Goal: Check status: Check status

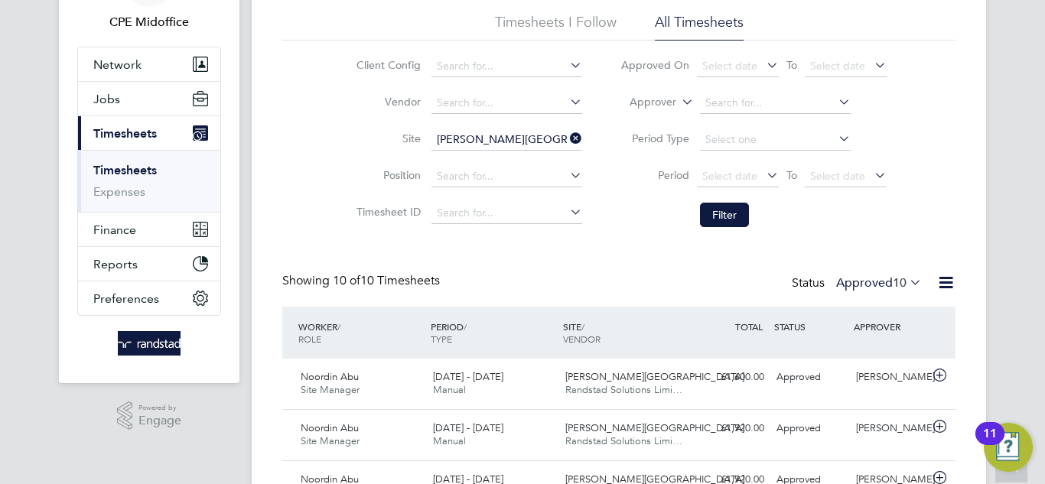
click at [885, 279] on label "Approved 10" at bounding box center [879, 282] width 86 height 15
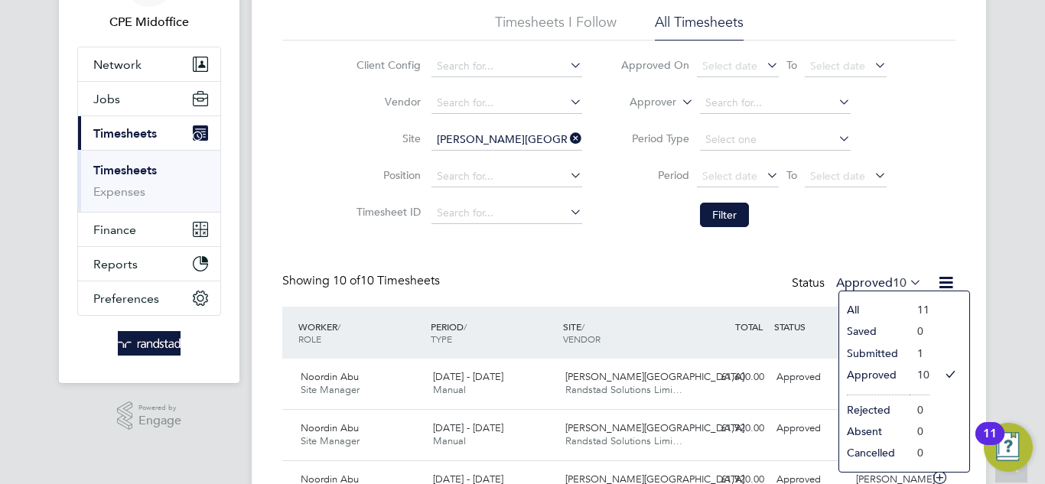
click at [868, 308] on li "All" at bounding box center [874, 309] width 70 height 21
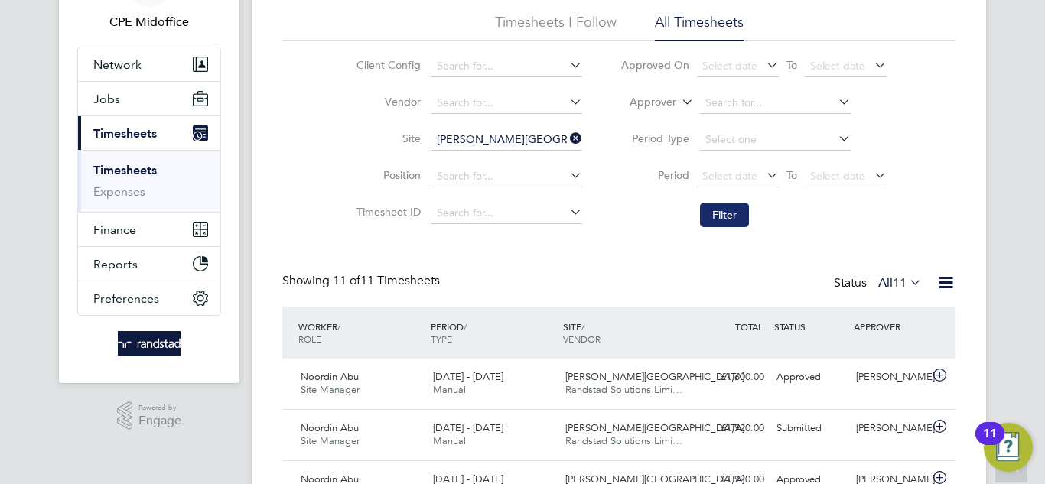
click at [739, 220] on button "Filter" at bounding box center [724, 215] width 49 height 24
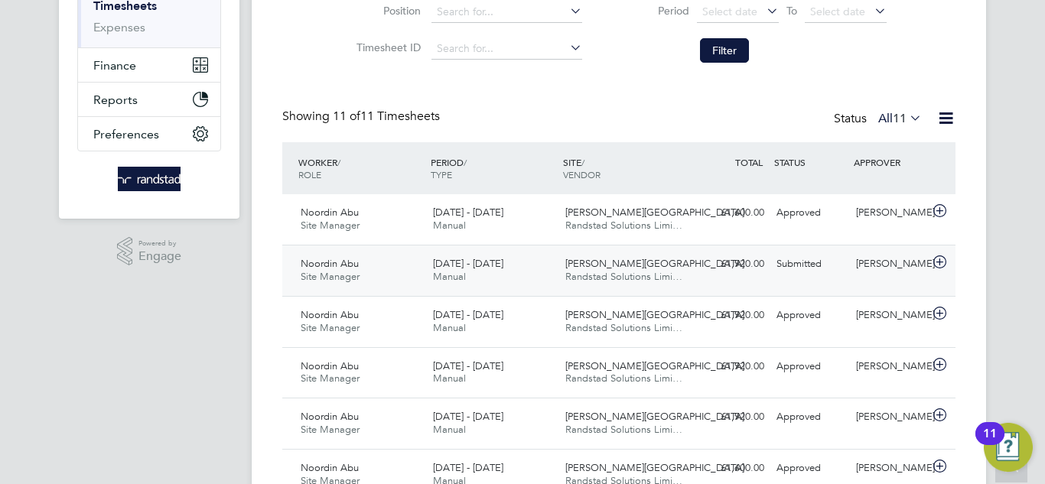
click at [549, 269] on div "11 - 17 Aug 2025 Manual" at bounding box center [493, 271] width 132 height 38
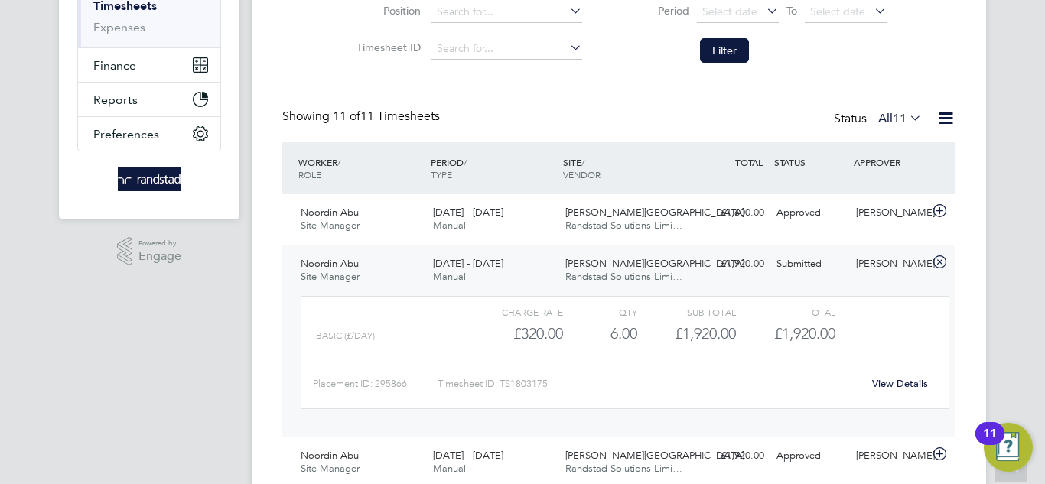
click at [914, 382] on link "View Details" at bounding box center [900, 383] width 56 height 13
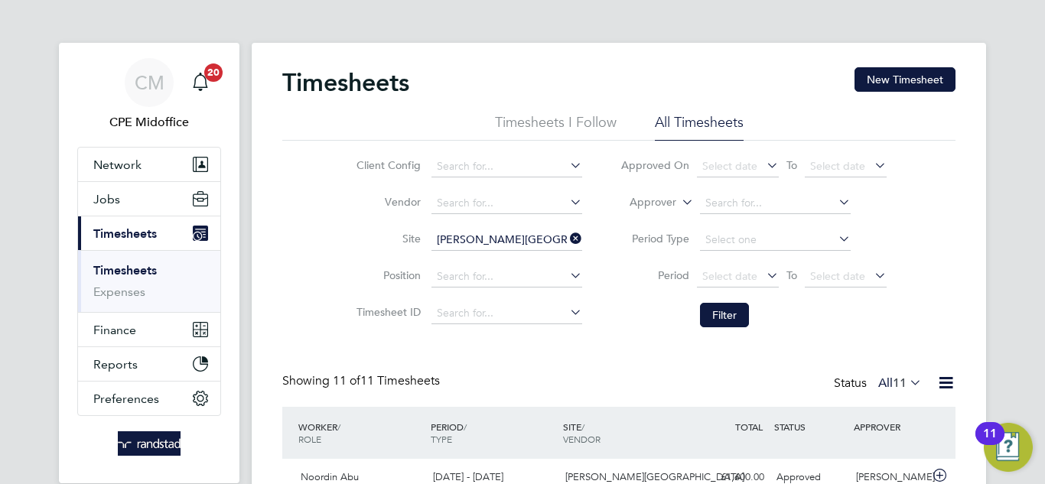
drag, startPoint x: 0, startPoint y: 161, endPoint x: 76, endPoint y: 81, distance: 110.4
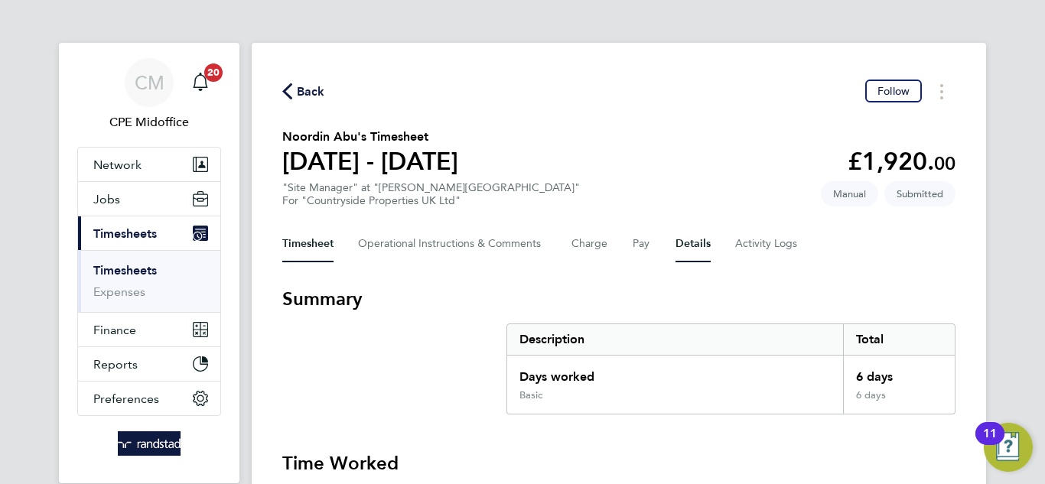
click at [688, 243] on button "Details" at bounding box center [693, 244] width 35 height 37
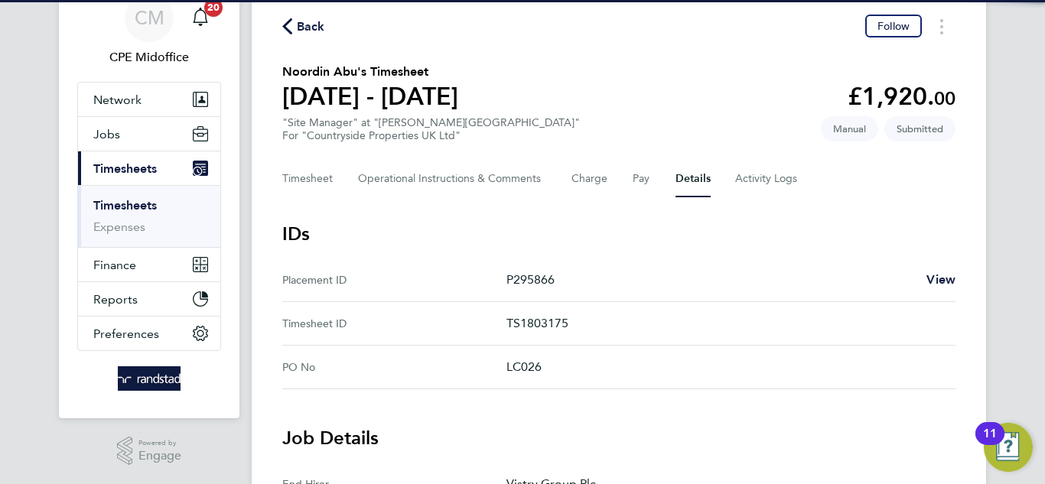
scroll to position [66, 0]
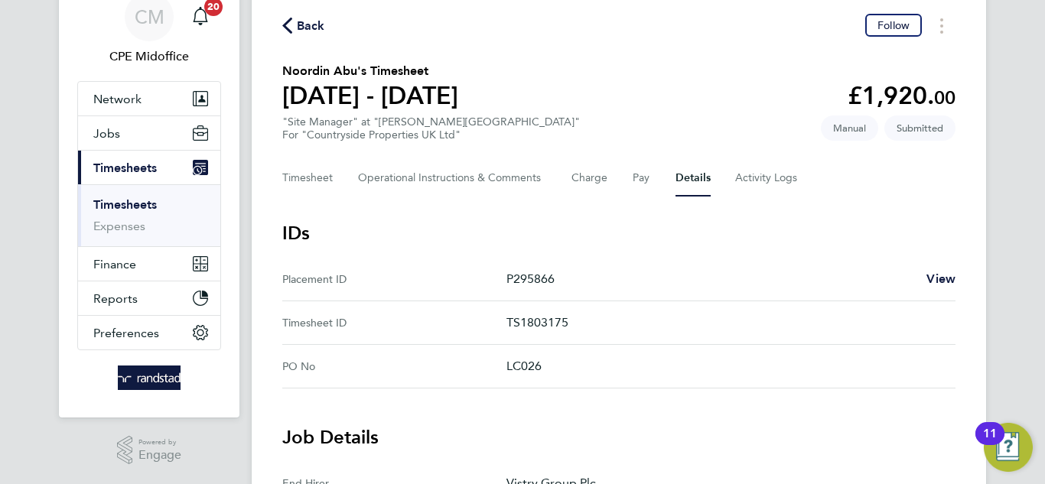
drag, startPoint x: 592, startPoint y: 325, endPoint x: 513, endPoint y: 324, distance: 79.6
click at [513, 324] on p "TS1803175" at bounding box center [725, 323] width 437 height 18
click at [544, 243] on h3 "IDs" at bounding box center [618, 233] width 673 height 24
drag, startPoint x: 582, startPoint y: 327, endPoint x: 506, endPoint y: 329, distance: 76.6
click at [506, 329] on ID "Timesheet ID TS1803175" at bounding box center [618, 323] width 673 height 44
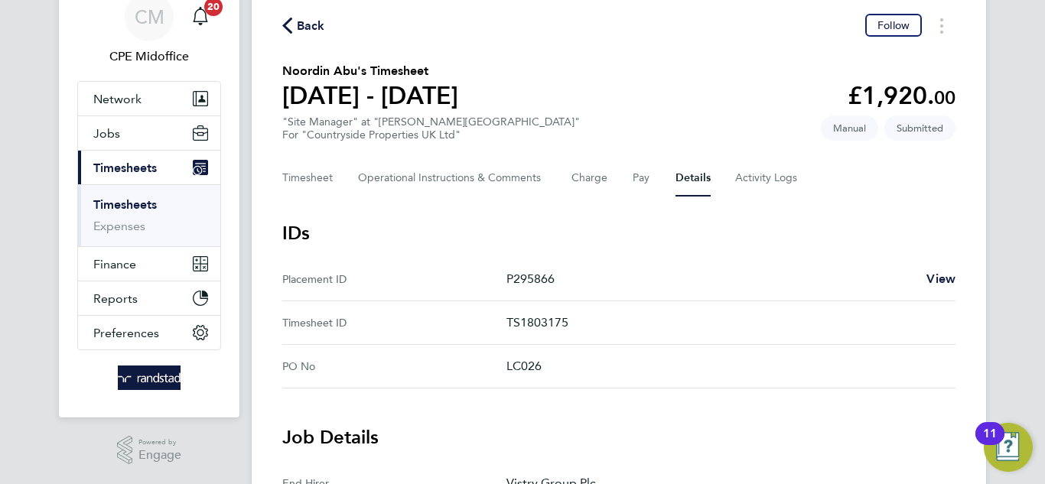
copy ID "TS1803175"
click at [304, 20] on span "Back" at bounding box center [311, 26] width 28 height 18
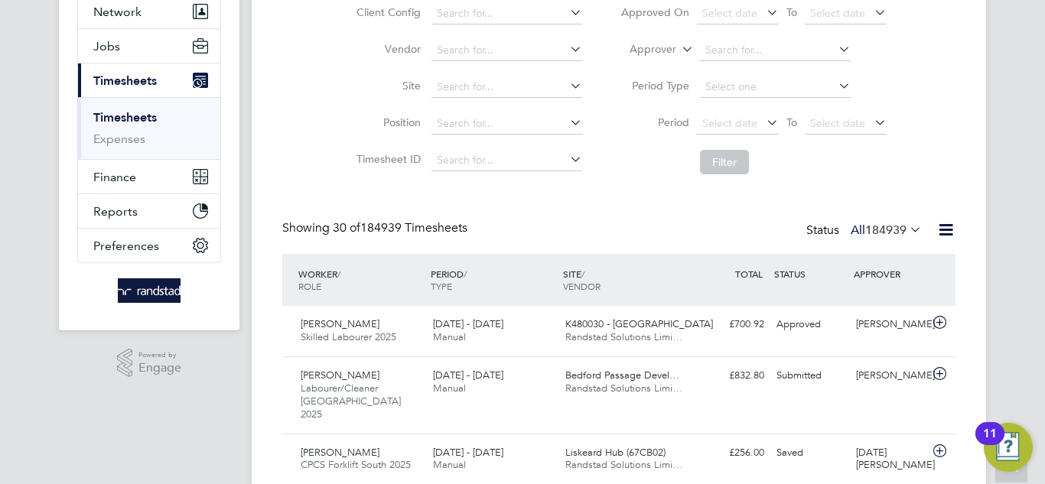
click at [469, 76] on li "Site" at bounding box center [467, 87] width 269 height 37
click at [494, 76] on li "Site" at bounding box center [467, 87] width 269 height 37
click at [512, 83] on input at bounding box center [507, 87] width 151 height 21
